Goal: Task Accomplishment & Management: Manage account settings

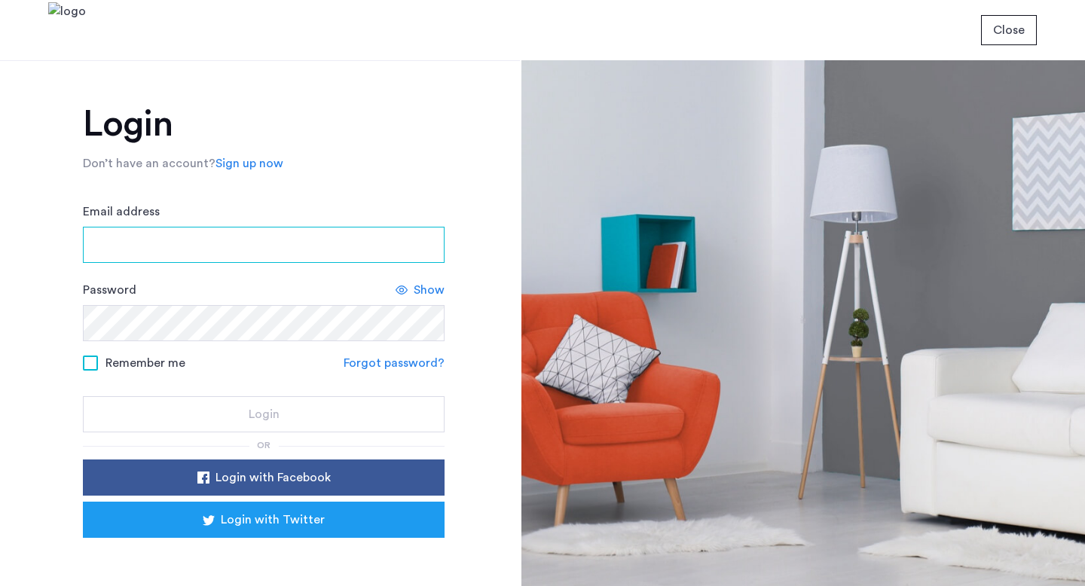
click at [294, 238] on input "Email address" at bounding box center [264, 245] width 362 height 36
click at [264, 241] on input "Email address" at bounding box center [264, 245] width 362 height 36
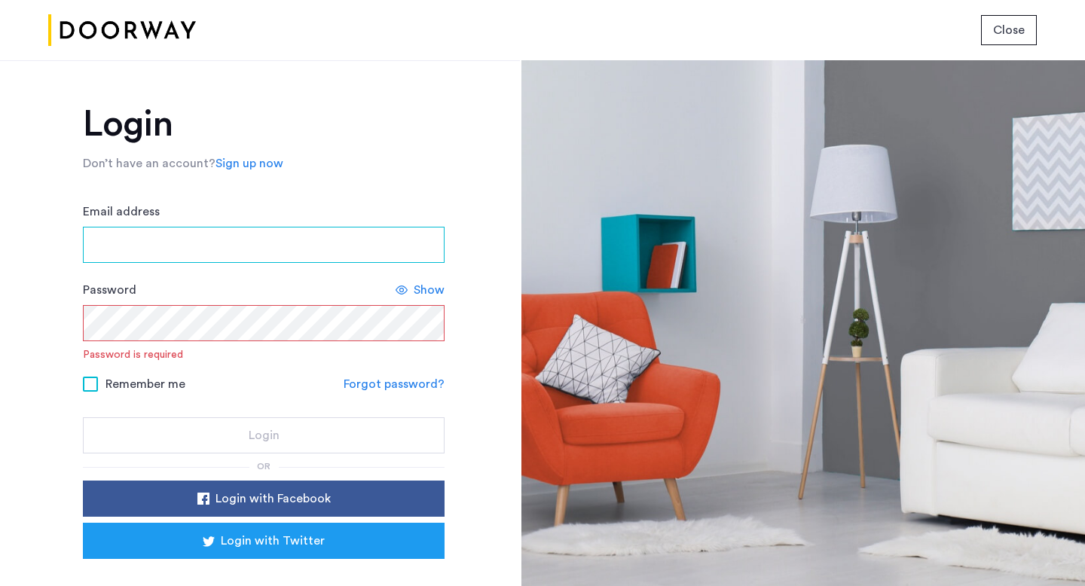
type input "**********"
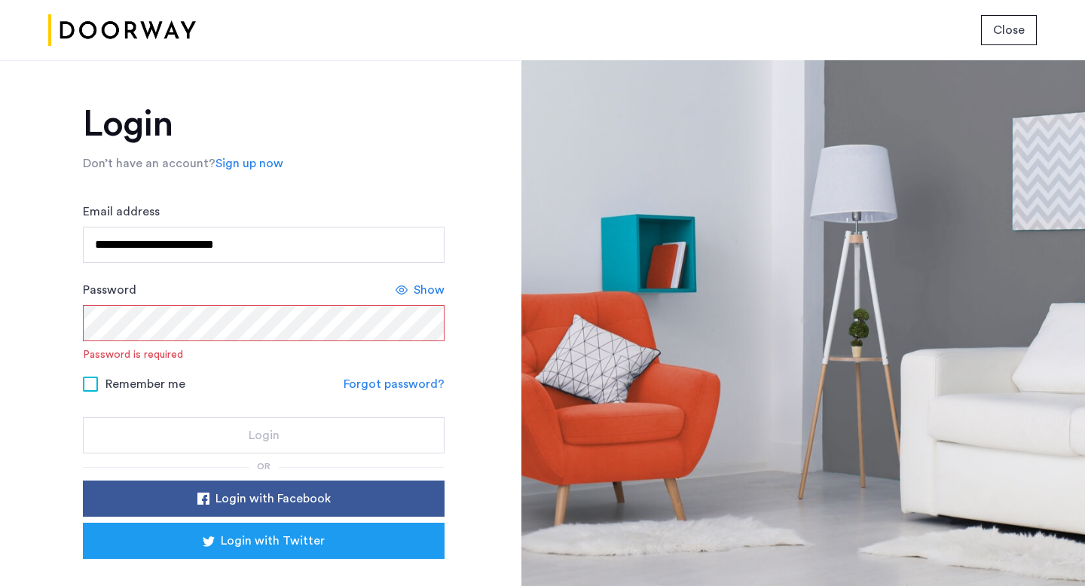
scroll to position [62, 0]
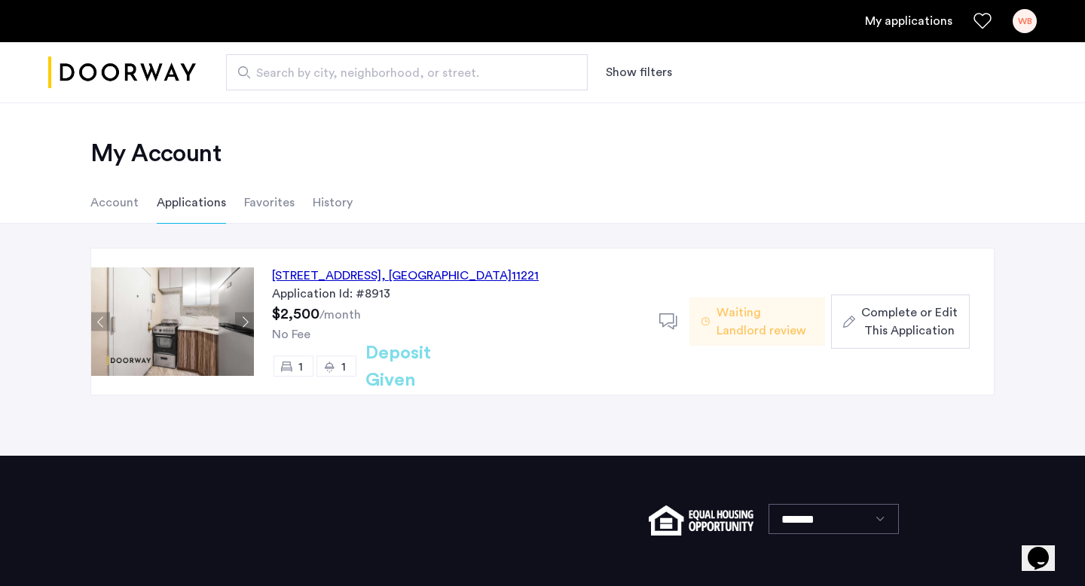
click at [328, 194] on li "History" at bounding box center [333, 203] width 40 height 42
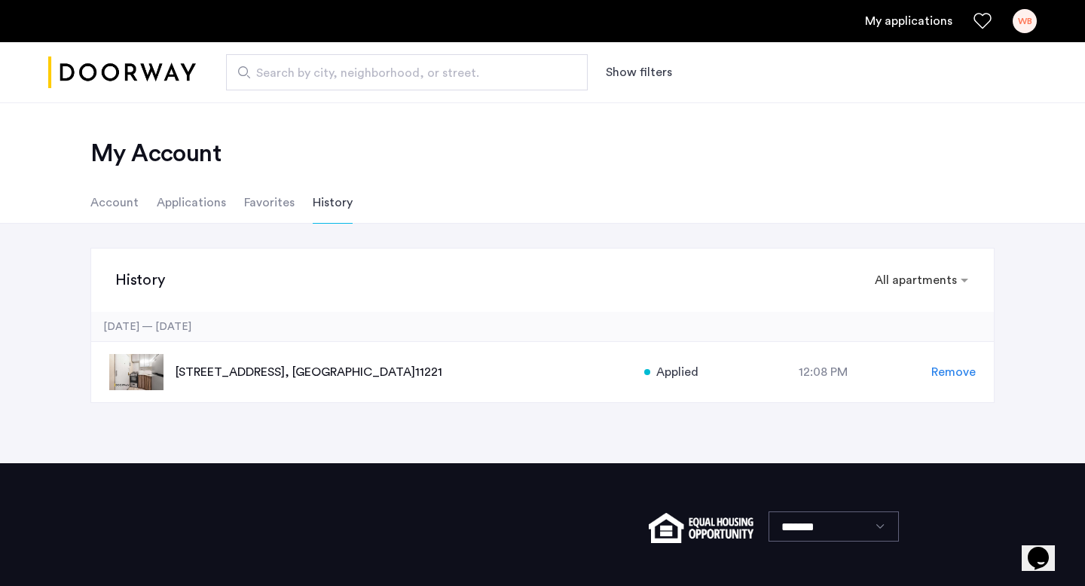
click at [113, 203] on li "Account" at bounding box center [114, 203] width 48 height 42
